Goal: Use online tool/utility: Use online tool/utility

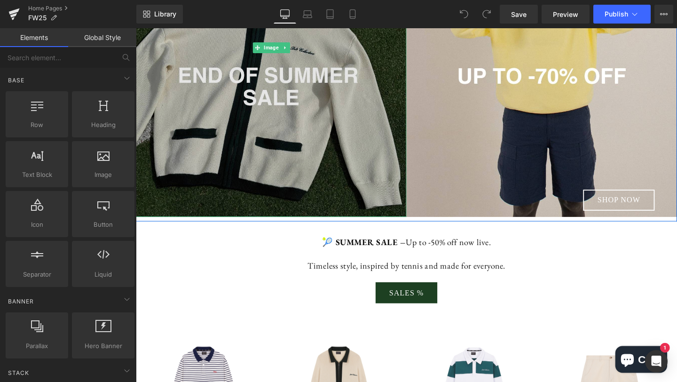
scroll to position [211, 0]
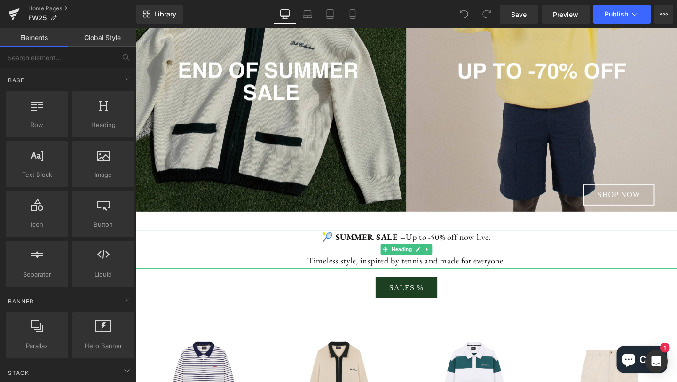
click at [388, 250] on strong "🎾 SUMMER SALE –" at bounding box center [375, 248] width 88 height 12
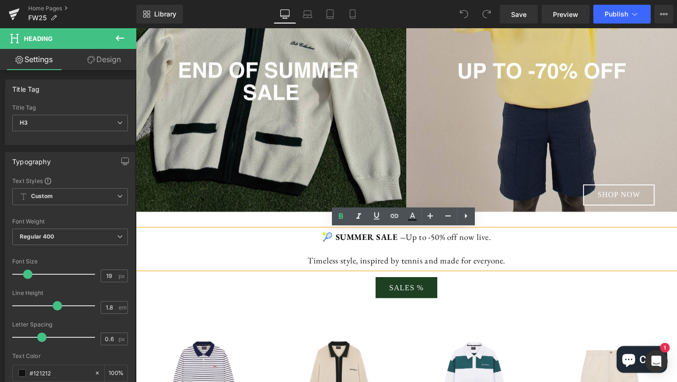
click at [407, 245] on strong "🎾 SUMMER SALE –" at bounding box center [375, 248] width 88 height 12
drag, startPoint x: 407, startPoint y: 247, endPoint x: 339, endPoint y: 245, distance: 67.2
click at [339, 245] on strong "🎾 SUMMER SALE –" at bounding box center [375, 248] width 88 height 12
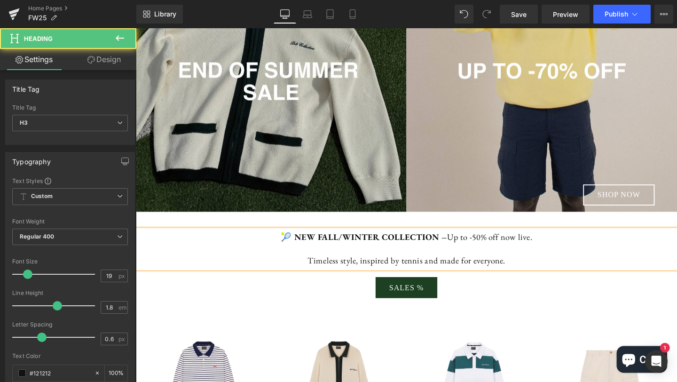
drag, startPoint x: 461, startPoint y: 246, endPoint x: 562, endPoint y: 246, distance: 100.6
click at [562, 246] on p "🎾 NEW FALL/WINTER COLLECTION – Up to -50% off now live." at bounding box center [420, 248] width 569 height 16
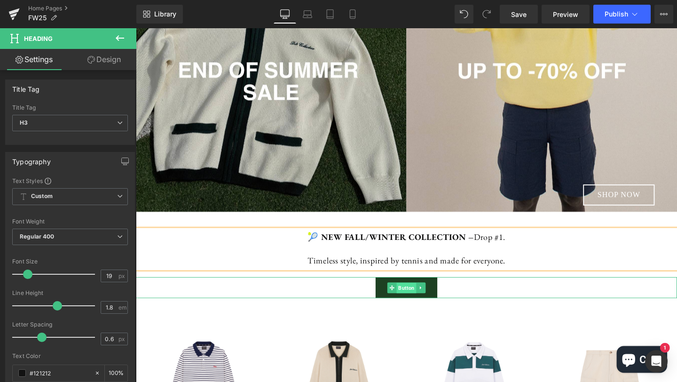
click at [423, 301] on span "Button" at bounding box center [420, 301] width 21 height 11
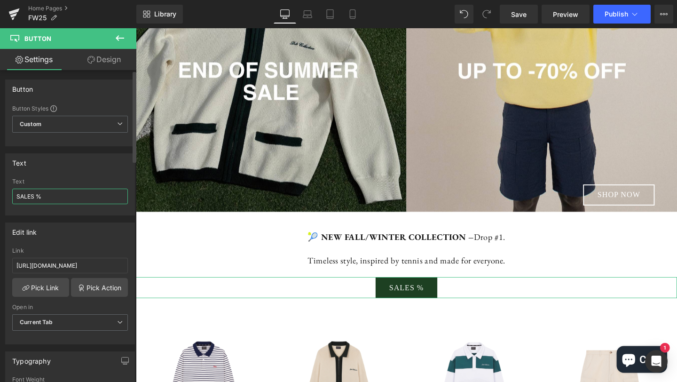
drag, startPoint x: 49, startPoint y: 195, endPoint x: 3, endPoint y: 195, distance: 46.1
click at [3, 195] on div "Text SALES % Text SALES %" at bounding box center [70, 180] width 141 height 69
type input "v"
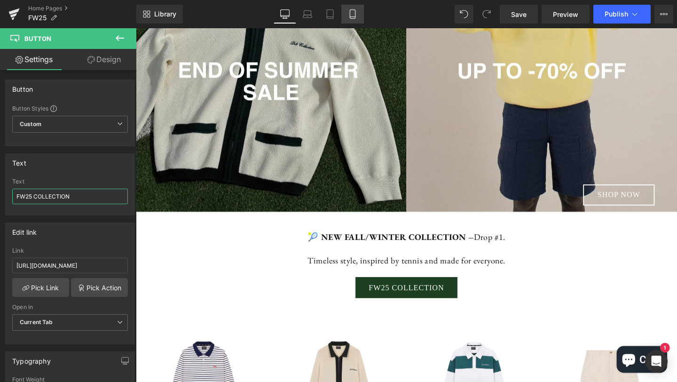
type input "FW25 COLLECTION"
click at [354, 19] on link "Mobile" at bounding box center [352, 14] width 23 height 19
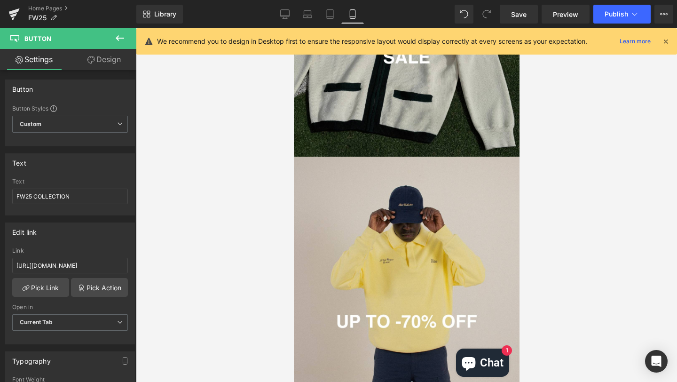
scroll to position [460, 0]
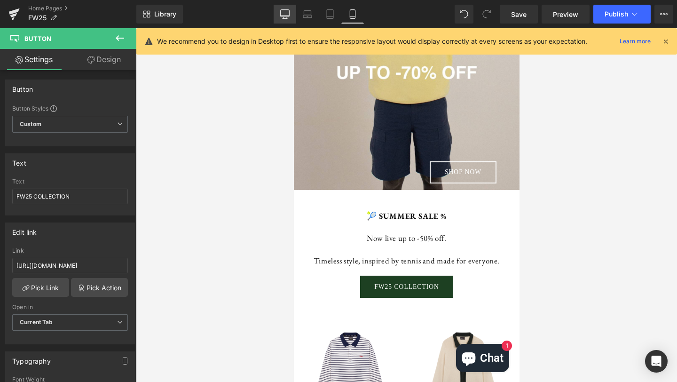
click at [287, 17] on icon at bounding box center [284, 13] width 9 height 9
type input "17"
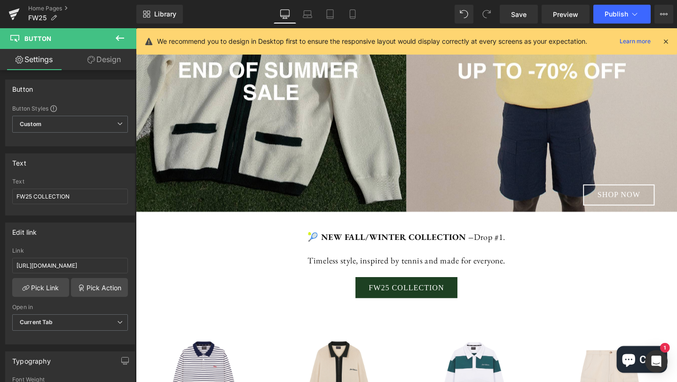
click at [452, 274] on p "Timeless style, inspired by tennis and made for everyone." at bounding box center [420, 273] width 569 height 16
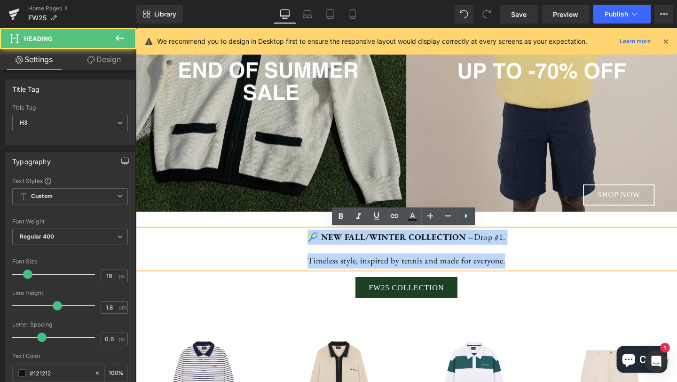
drag, startPoint x: 533, startPoint y: 273, endPoint x: 311, endPoint y: 244, distance: 223.9
click at [311, 244] on div "🎾 NEW FALL/WINTER COLLECTION – Drop #1. Timeless style, inspired by tennis and …" at bounding box center [420, 260] width 569 height 41
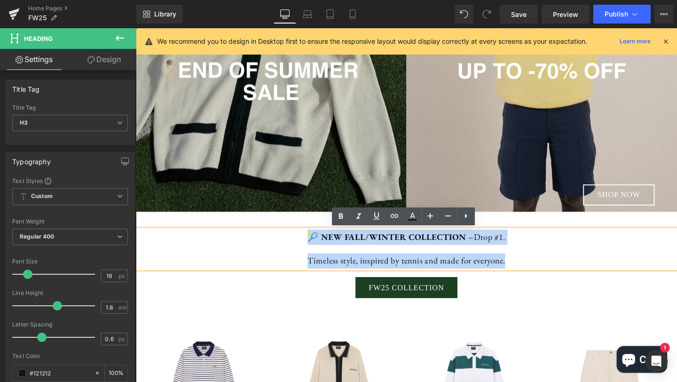
copy div "🎾 NEW FALL/WINTER COLLECTION – Drop #1. Timeless style, inspired by tennis and …"
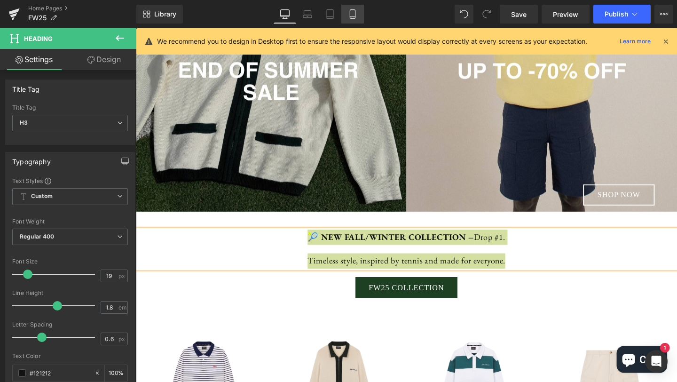
click at [352, 13] on icon at bounding box center [352, 13] width 9 height 9
type input "100"
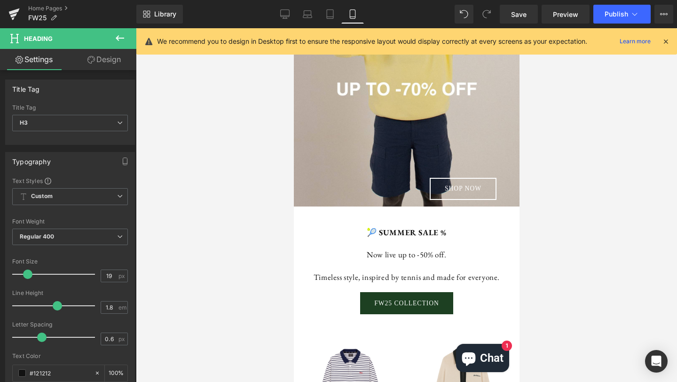
scroll to position [457, 0]
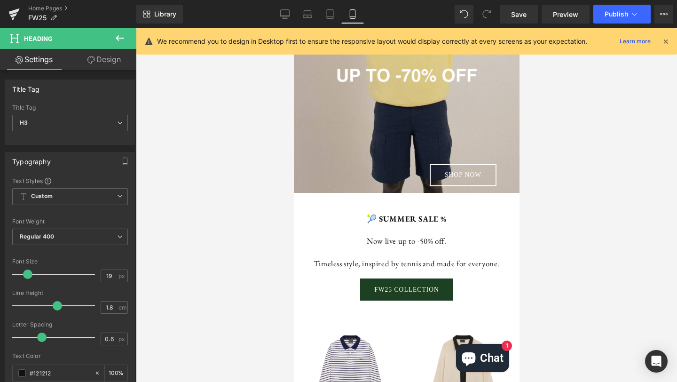
click at [420, 239] on p "Now live up to -50% off." at bounding box center [405, 241] width 197 height 15
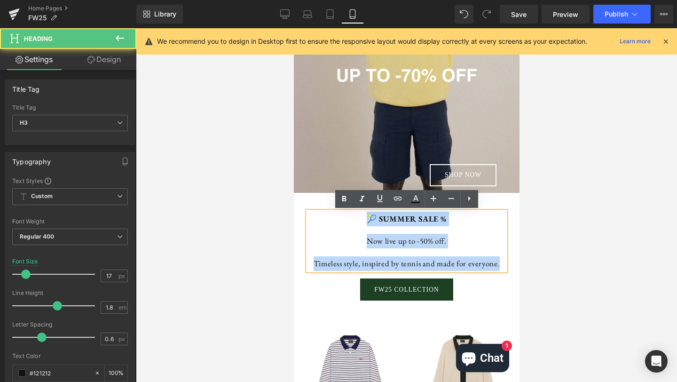
drag, startPoint x: 425, startPoint y: 277, endPoint x: 364, endPoint y: 220, distance: 83.5
click at [364, 220] on div "🎾 SUMMER SALE % Now live up to -50% off. Timeless style, inspired by tennis and…" at bounding box center [405, 241] width 197 height 59
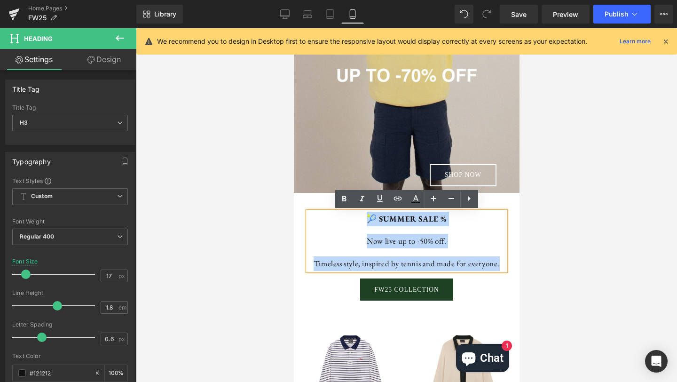
paste div
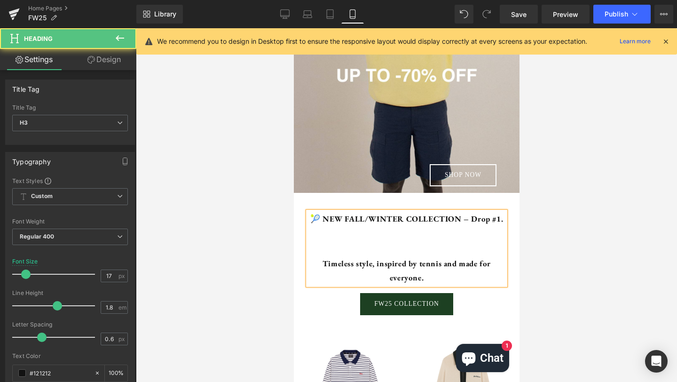
click at [381, 246] on p at bounding box center [405, 241] width 197 height 15
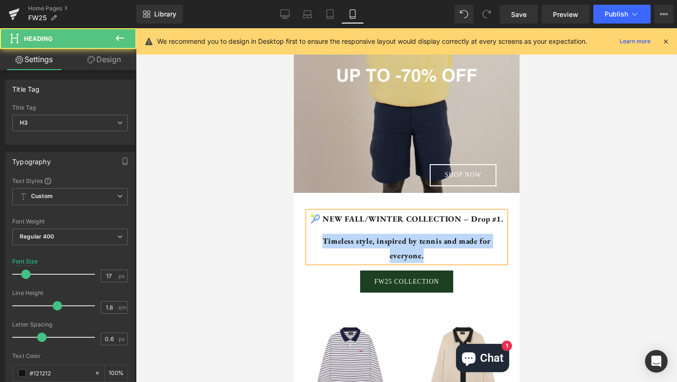
drag, startPoint x: 460, startPoint y: 252, endPoint x: 316, endPoint y: 239, distance: 144.9
click at [316, 239] on p "Timeless style, inspired by tennis and made for everyone." at bounding box center [405, 248] width 197 height 29
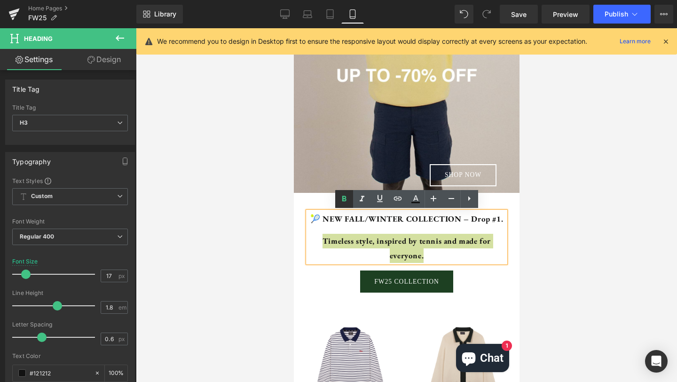
click at [343, 199] on icon at bounding box center [344, 199] width 4 height 6
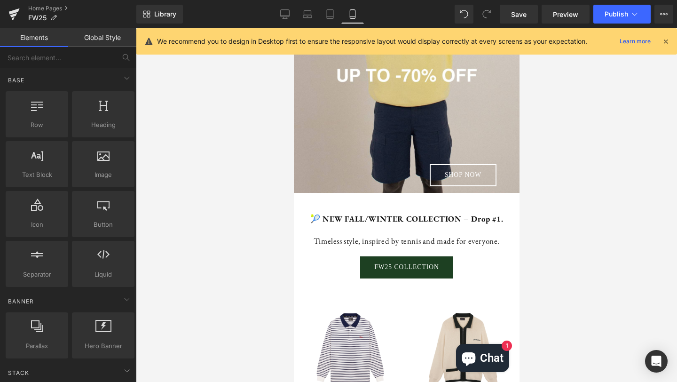
click at [564, 228] on div at bounding box center [406, 205] width 541 height 354
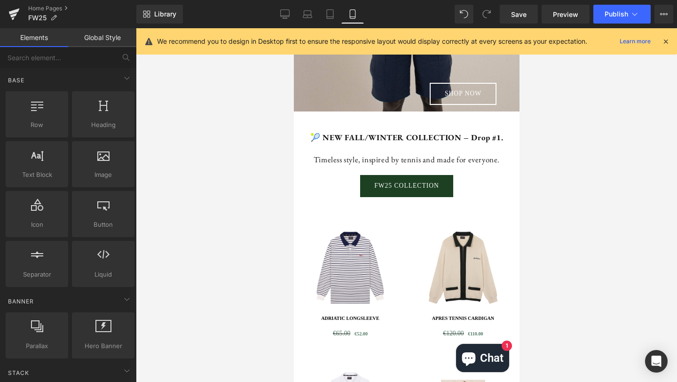
scroll to position [561, 0]
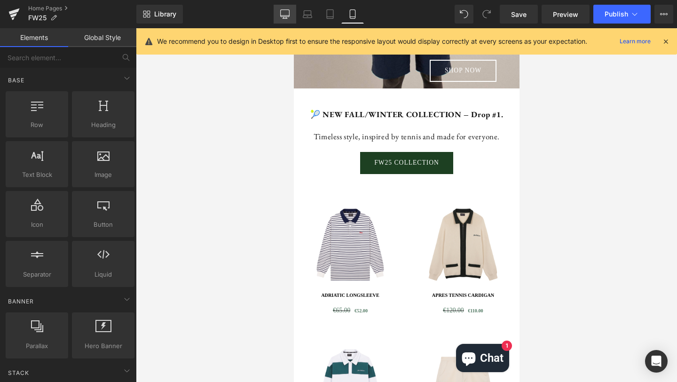
click at [287, 22] on link "Desktop" at bounding box center [285, 14] width 23 height 19
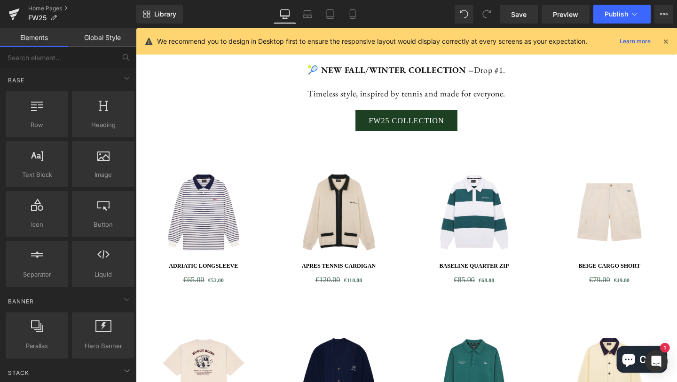
scroll to position [0, 0]
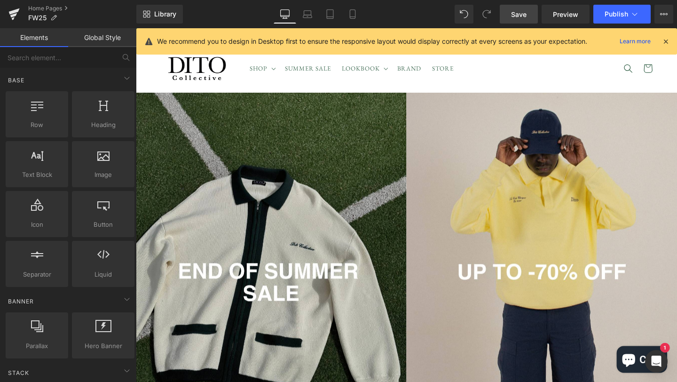
click at [518, 19] on span "Save" at bounding box center [519, 14] width 16 height 10
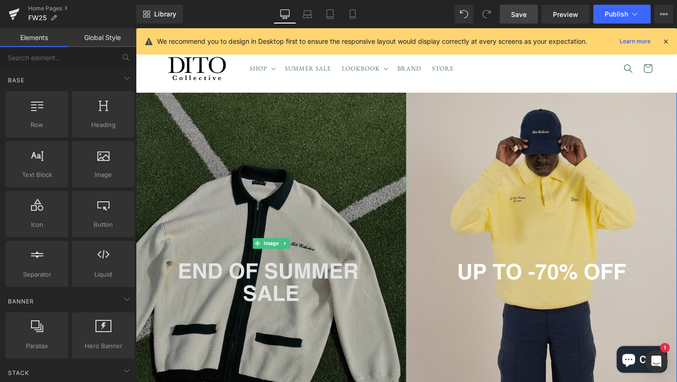
click at [314, 211] on img at bounding box center [278, 254] width 284 height 355
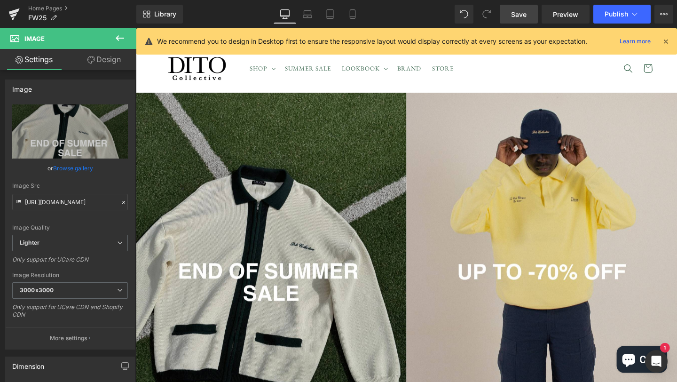
click at [122, 38] on icon at bounding box center [120, 38] width 8 height 6
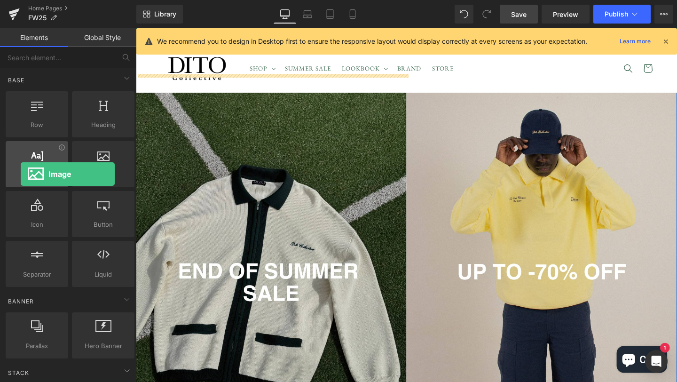
drag, startPoint x: 88, startPoint y: 150, endPoint x: 20, endPoint y: 174, distance: 72.5
click at [20, 174] on div "Row rows, columns, layouts, div Heading headings, titles, h1,h2,h3,h4,h5,h6 Tex…" at bounding box center [70, 188] width 133 height 199
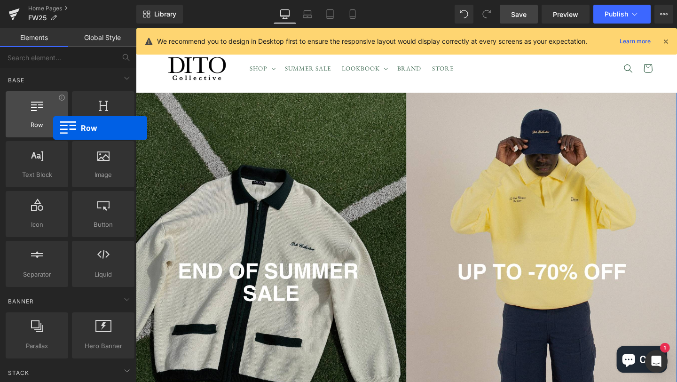
click at [53, 128] on span "Row" at bounding box center [36, 125] width 57 height 10
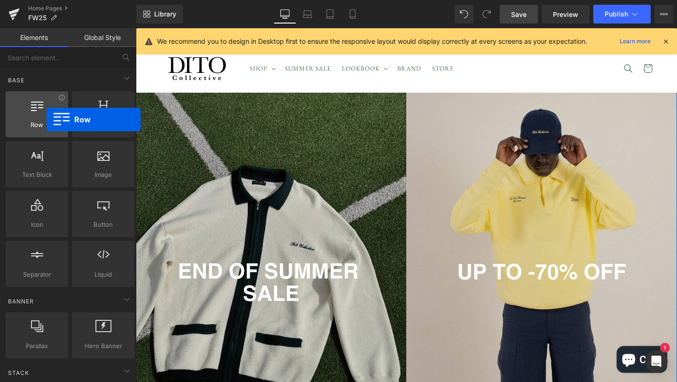
click at [47, 119] on div at bounding box center [36, 109] width 57 height 21
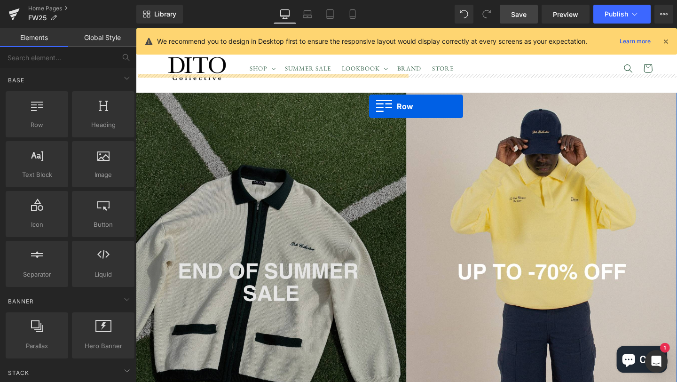
drag, startPoint x: 182, startPoint y: 148, endPoint x: 381, endPoint y: 109, distance: 202.6
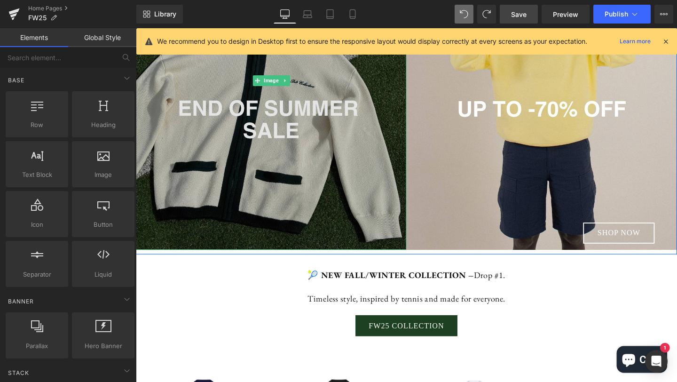
scroll to position [220, 0]
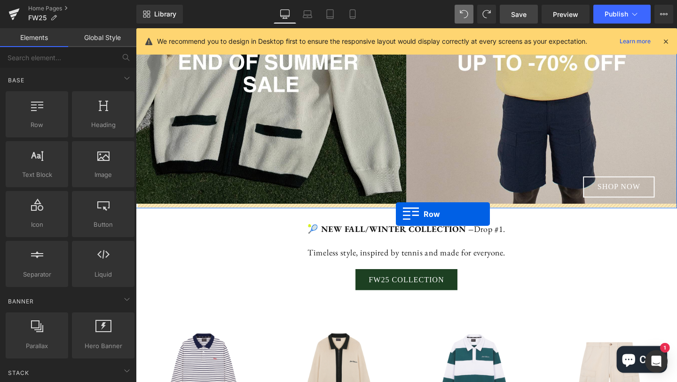
drag, startPoint x: 182, startPoint y: 146, endPoint x: 409, endPoint y: 222, distance: 239.0
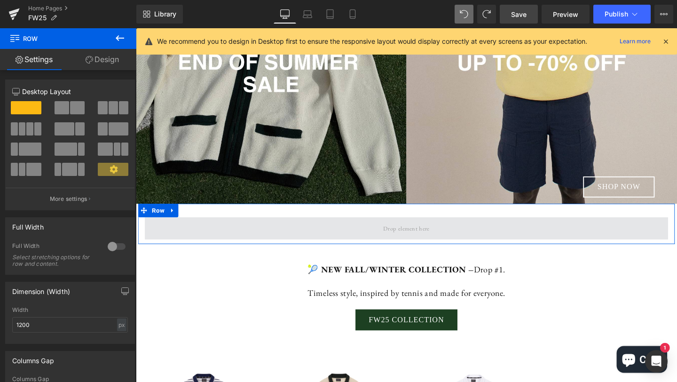
click at [419, 242] on span at bounding box center [420, 238] width 55 height 16
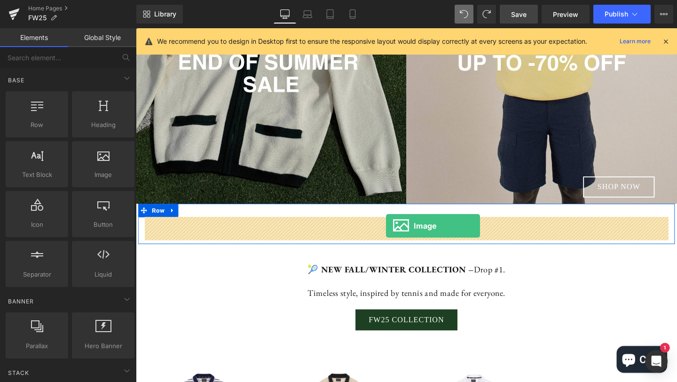
drag, startPoint x: 246, startPoint y: 200, endPoint x: 399, endPoint y: 236, distance: 156.5
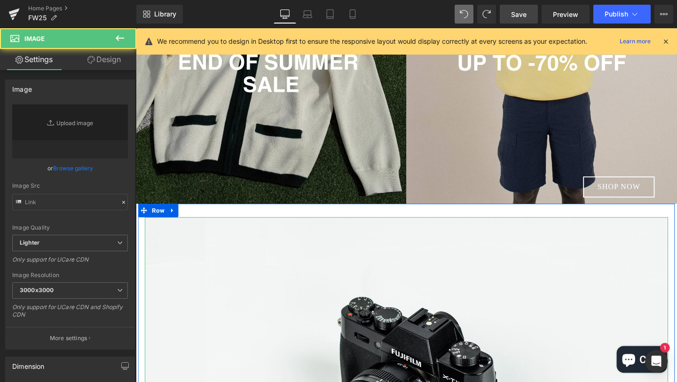
type input "//[DOMAIN_NAME][URL]"
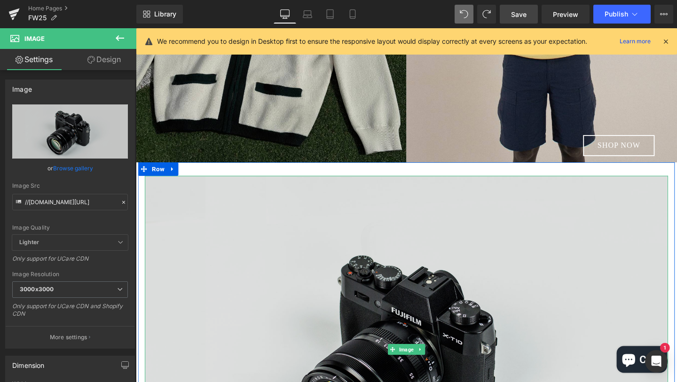
scroll to position [379, 0]
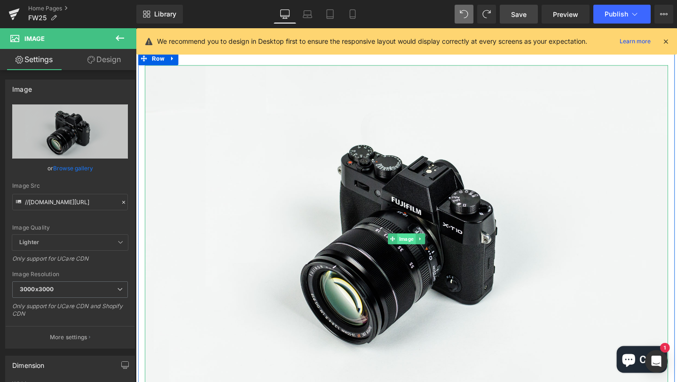
click at [421, 251] on span "Image" at bounding box center [419, 249] width 19 height 11
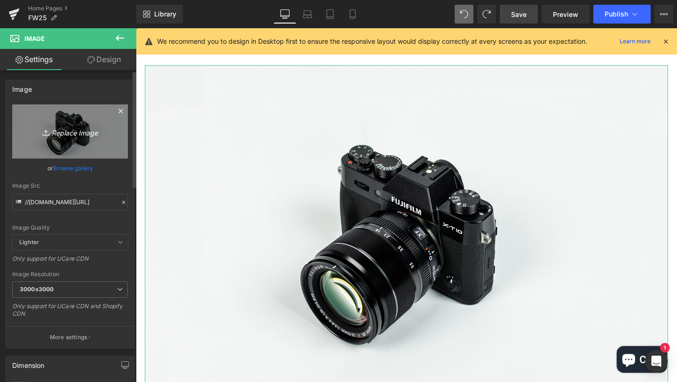
click at [74, 140] on link "Replace Image" at bounding box center [70, 131] width 116 height 54
type input "C:\fakepath\SPRINGSUMMER 25 COLLECTION OUT NOW (2).jpg"
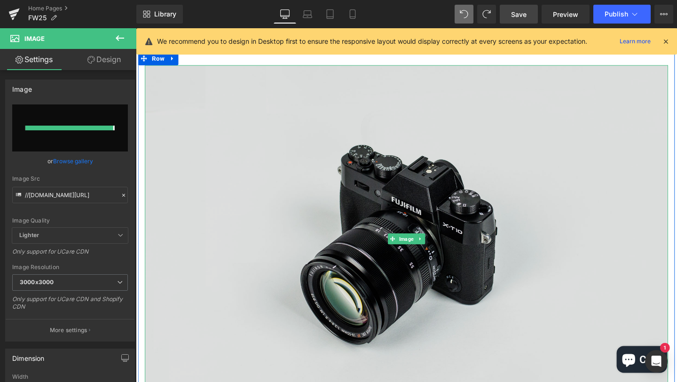
type input "[URL][DOMAIN_NAME]"
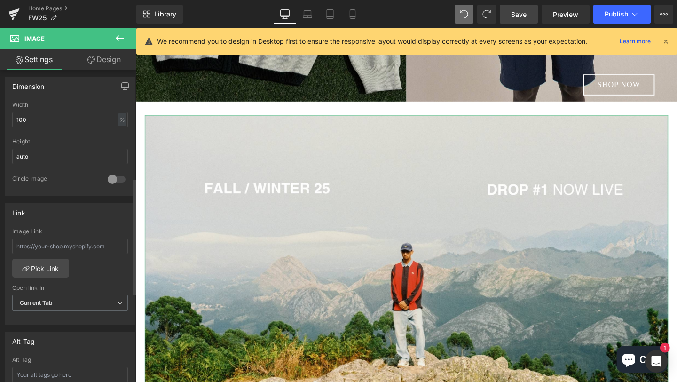
scroll to position [190, 0]
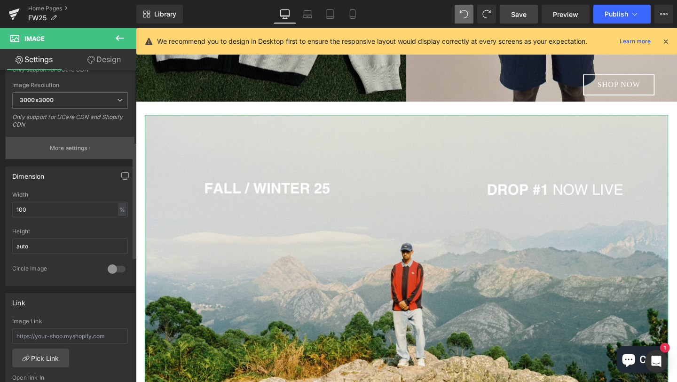
click at [89, 149] on button "More settings" at bounding box center [70, 148] width 129 height 22
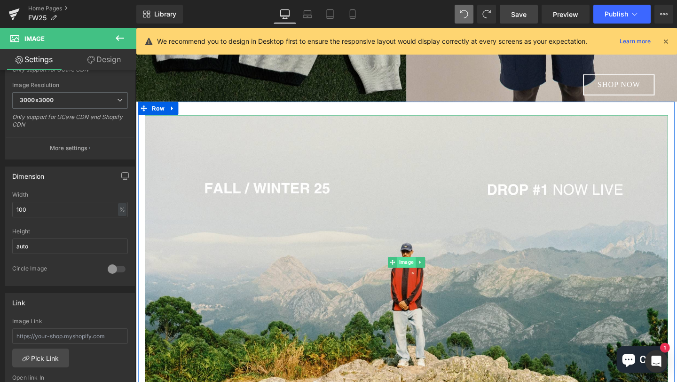
click at [417, 273] on span "Image" at bounding box center [419, 273] width 19 height 11
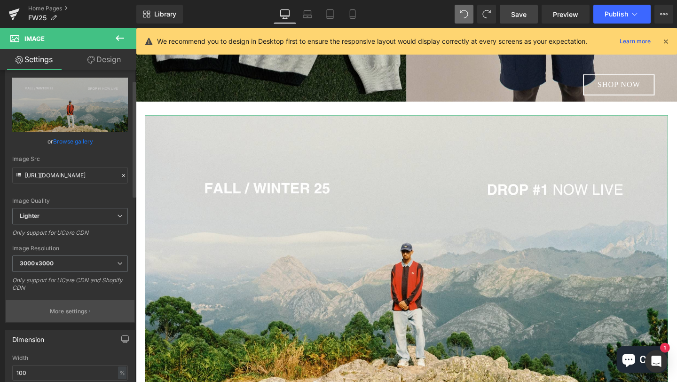
scroll to position [0, 0]
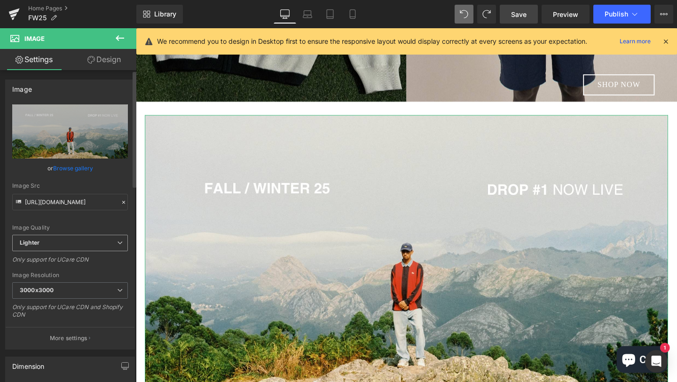
click at [78, 238] on span "Lighter" at bounding box center [70, 243] width 116 height 16
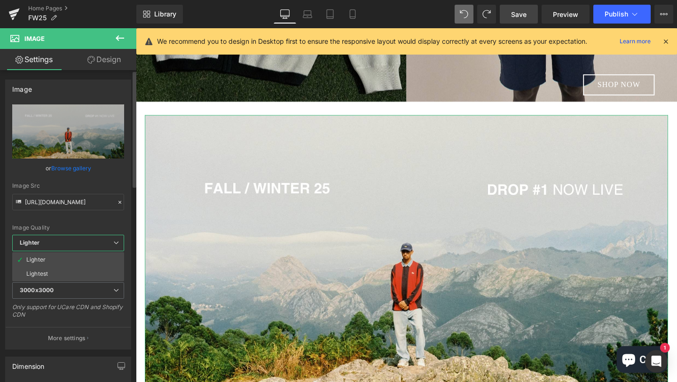
click at [78, 222] on div "Image Quality Lighter Lightest Lighter Lighter Lightest Only support for UCare …" at bounding box center [68, 169] width 112 height 130
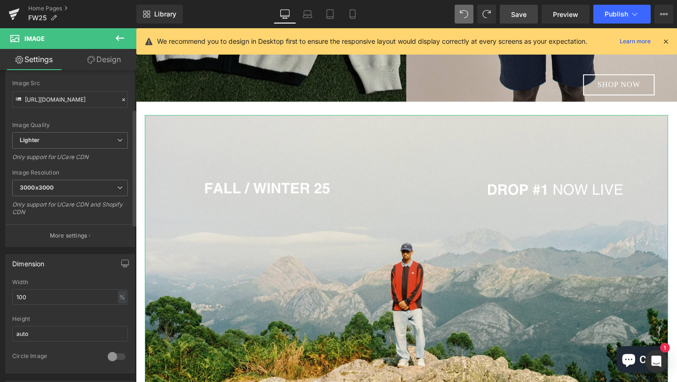
scroll to position [103, 0]
click at [79, 234] on p "More settings" at bounding box center [69, 234] width 38 height 8
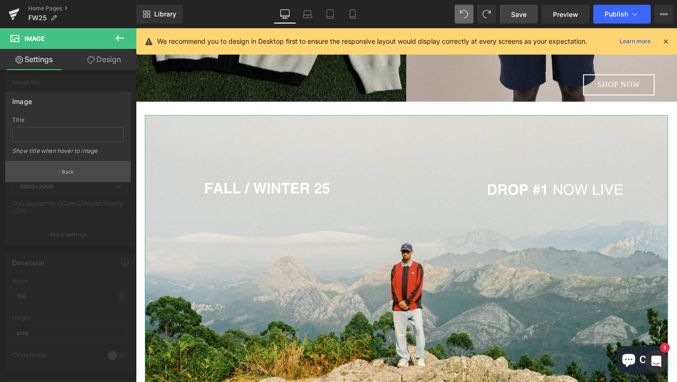
click at [67, 173] on p "Back" at bounding box center [68, 171] width 12 height 7
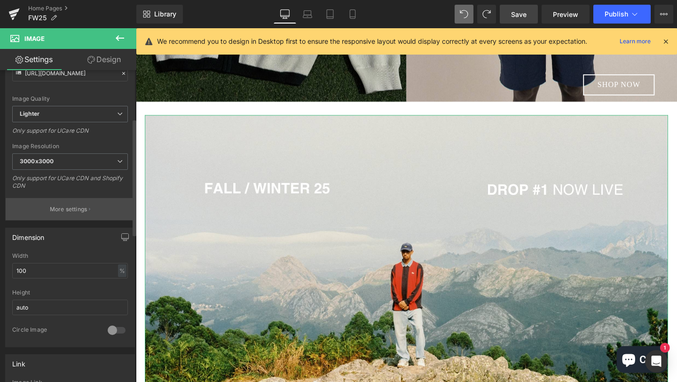
scroll to position [165, 0]
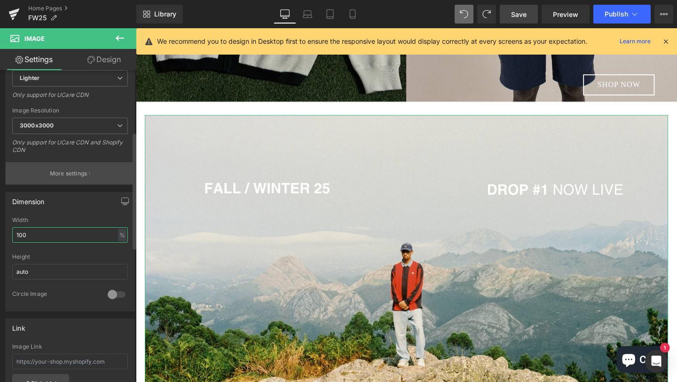
click at [76, 235] on input "100" at bounding box center [70, 235] width 116 height 16
click at [20, 236] on input "120" at bounding box center [70, 235] width 116 height 16
click at [50, 238] on input "150" at bounding box center [70, 235] width 116 height 16
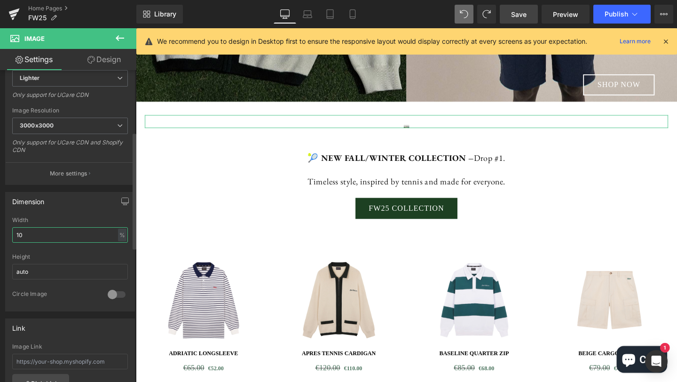
type input "100"
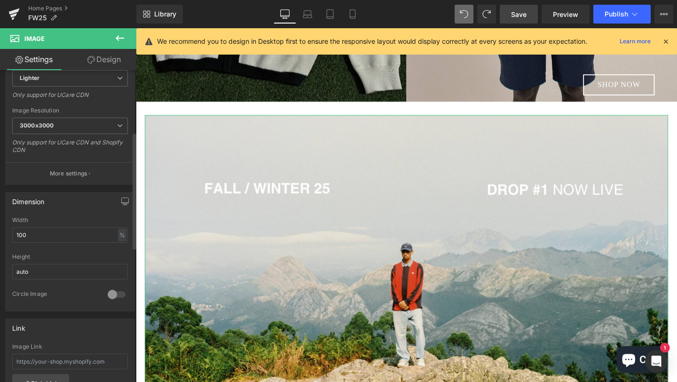
click at [75, 253] on div "Height" at bounding box center [70, 256] width 116 height 7
click at [114, 295] on div at bounding box center [116, 294] width 23 height 15
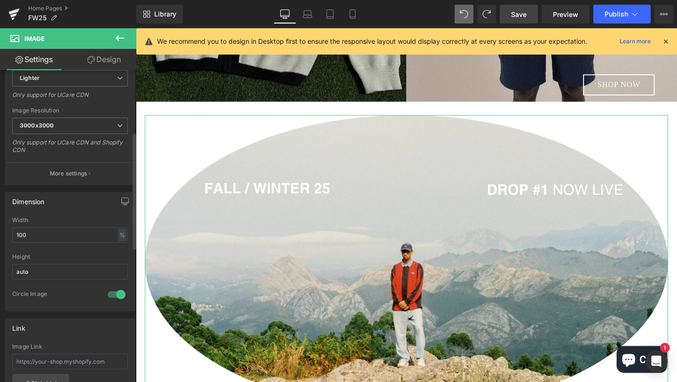
click at [114, 295] on div at bounding box center [116, 294] width 23 height 15
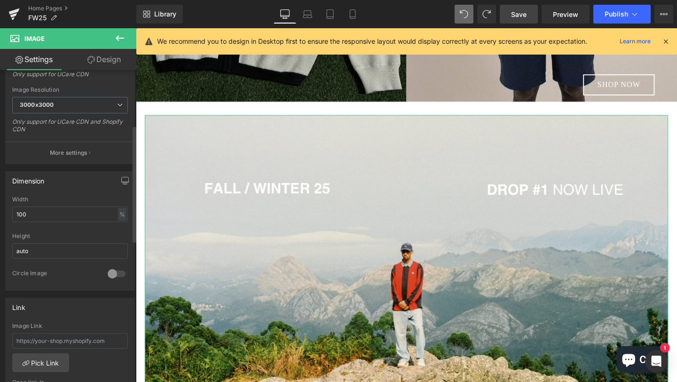
scroll to position [0, 0]
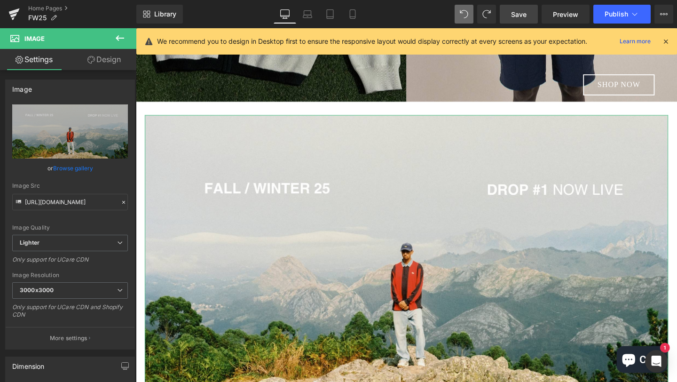
click at [96, 61] on link "Design" at bounding box center [104, 59] width 68 height 21
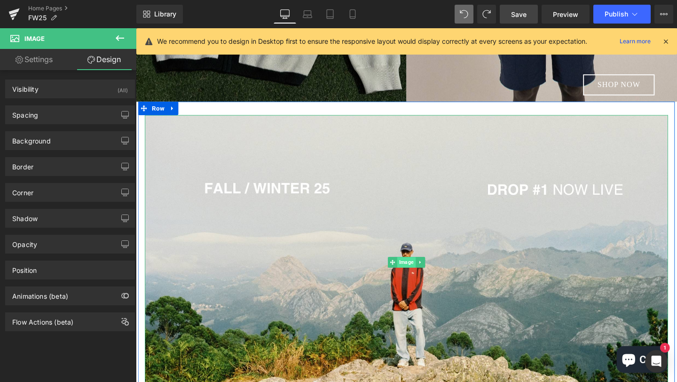
click at [417, 273] on span "Image" at bounding box center [419, 273] width 19 height 11
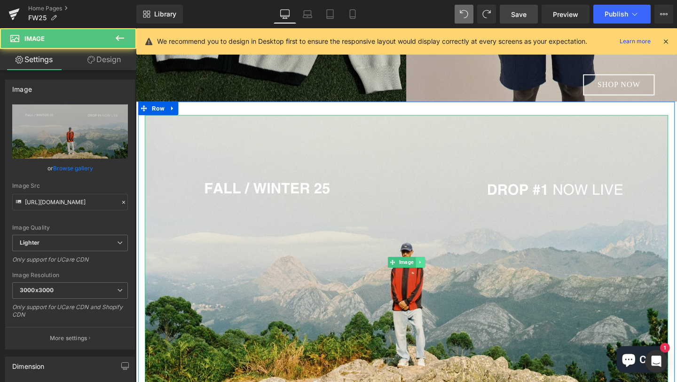
click at [434, 276] on icon at bounding box center [434, 274] width 5 height 6
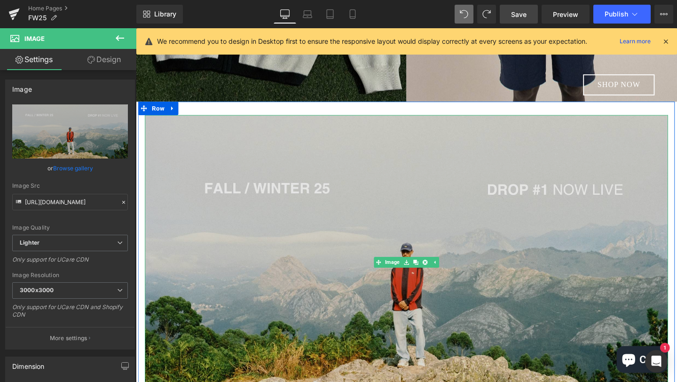
click at [380, 220] on img at bounding box center [420, 273] width 550 height 309
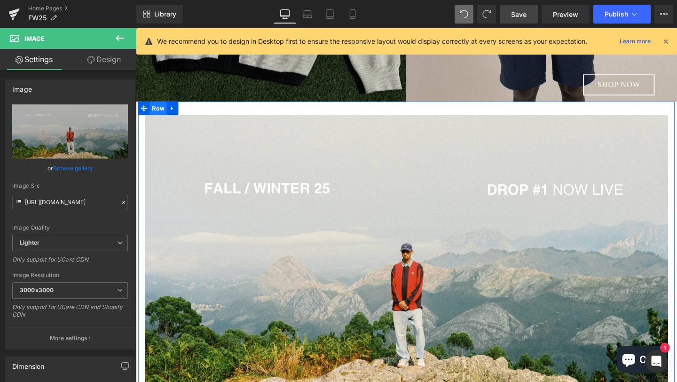
click at [158, 114] on span "Row" at bounding box center [159, 112] width 18 height 14
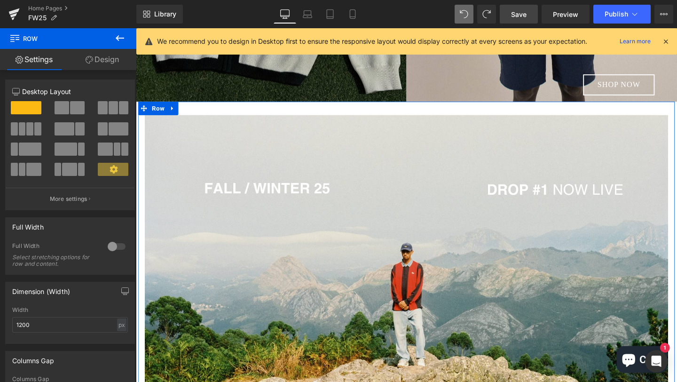
click at [114, 244] on div at bounding box center [116, 246] width 23 height 15
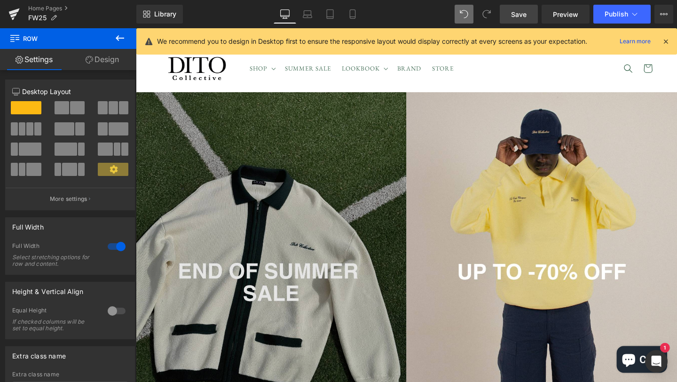
click at [356, 291] on img at bounding box center [278, 254] width 284 height 355
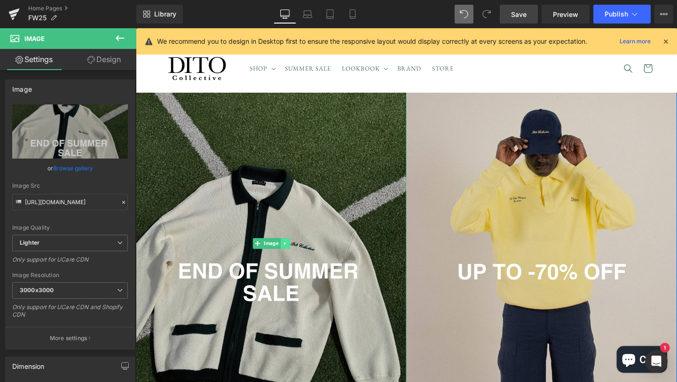
click at [296, 255] on link at bounding box center [293, 254] width 10 height 11
click at [298, 255] on icon at bounding box center [297, 254] width 5 height 5
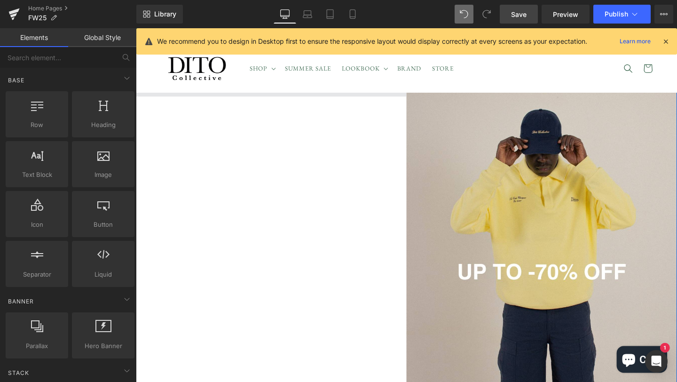
click at [337, 96] on span at bounding box center [278, 89] width 284 height 24
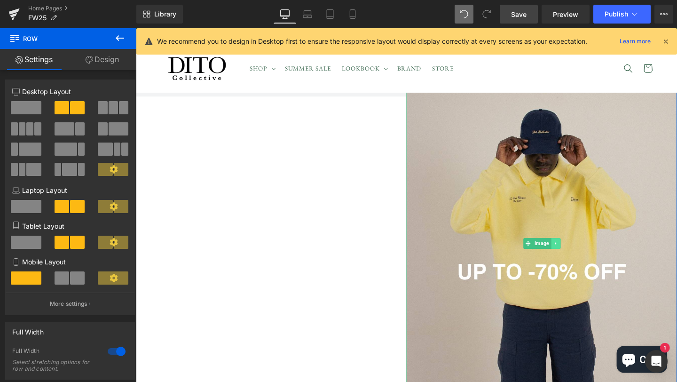
click at [576, 254] on icon at bounding box center [576, 253] width 1 height 3
click at [582, 255] on icon at bounding box center [581, 254] width 5 height 5
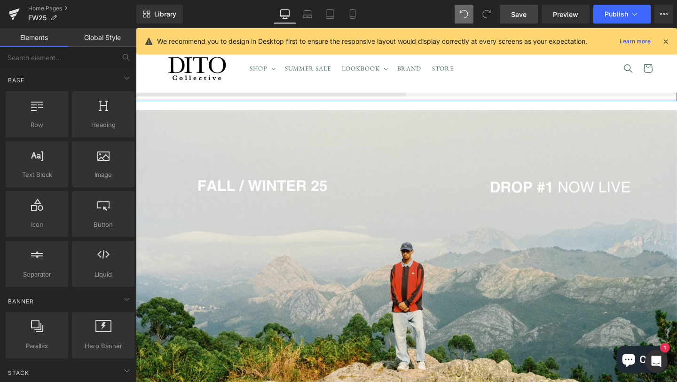
click at [417, 97] on span at bounding box center [278, 89] width 284 height 24
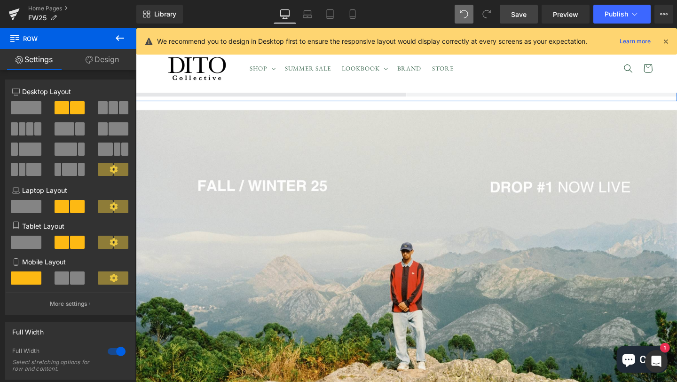
click at [403, 95] on span at bounding box center [278, 89] width 284 height 24
click at [109, 64] on link "Design" at bounding box center [102, 59] width 68 height 21
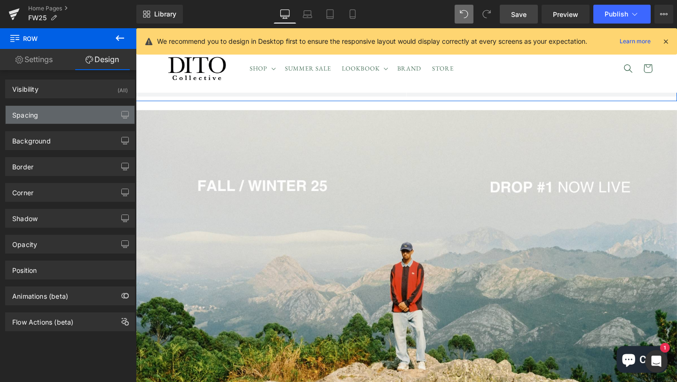
click at [92, 114] on div "Spacing" at bounding box center [70, 115] width 129 height 18
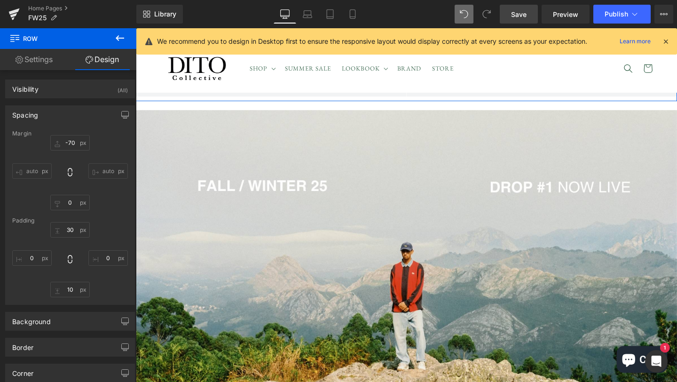
type input "-70"
type input "0"
type input "30"
type input "0"
type input "10"
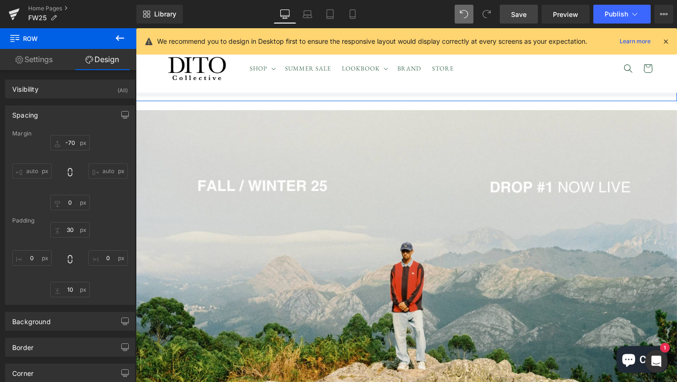
type input "0"
click at [68, 142] on input "-70" at bounding box center [69, 143] width 39 height 16
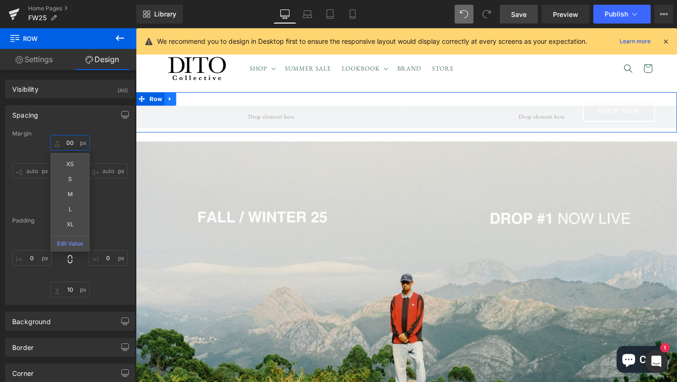
type input "00"
click at [175, 101] on link at bounding box center [172, 102] width 12 height 14
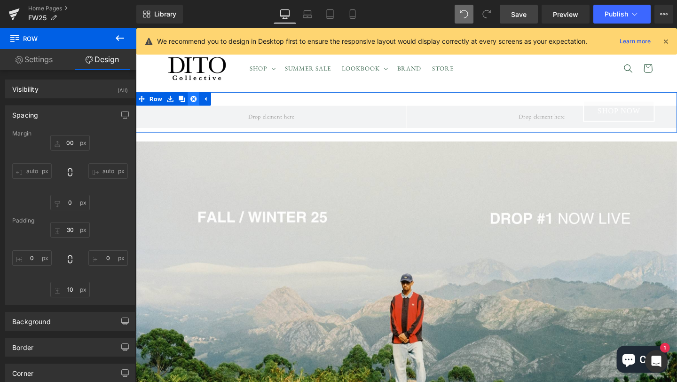
click at [198, 102] on icon at bounding box center [196, 102] width 7 height 7
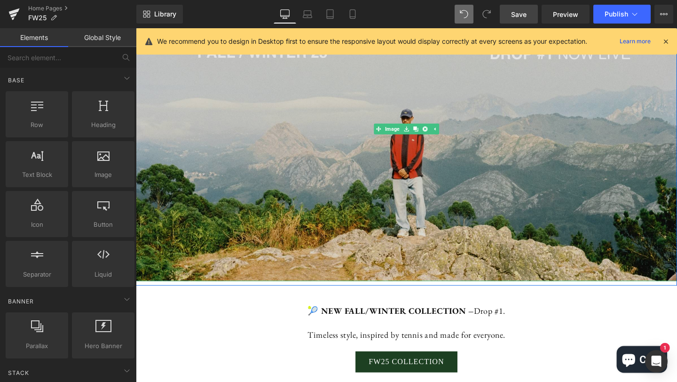
scroll to position [86, 0]
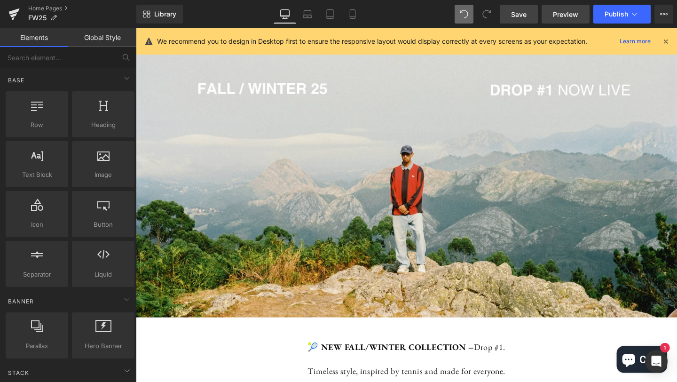
click at [558, 19] on link "Preview" at bounding box center [566, 14] width 48 height 19
click at [518, 16] on span "Save" at bounding box center [519, 14] width 16 height 10
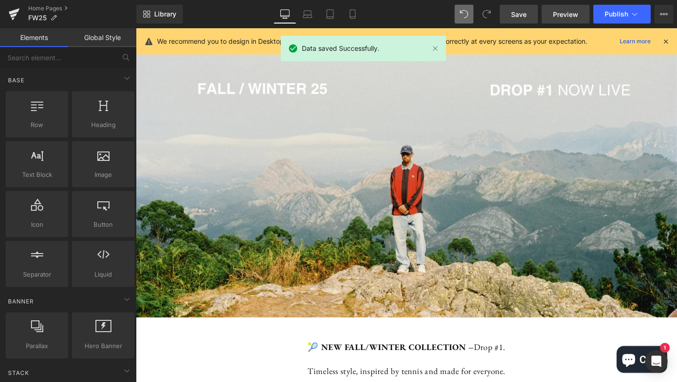
click at [563, 14] on span "Preview" at bounding box center [565, 14] width 25 height 10
